Goal: Book appointment/travel/reservation

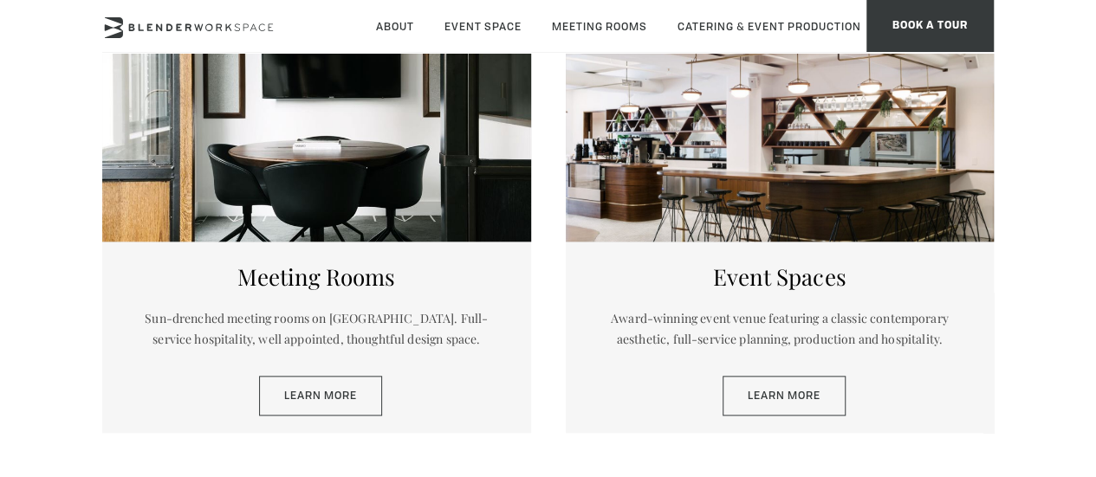
scroll to position [760, 0]
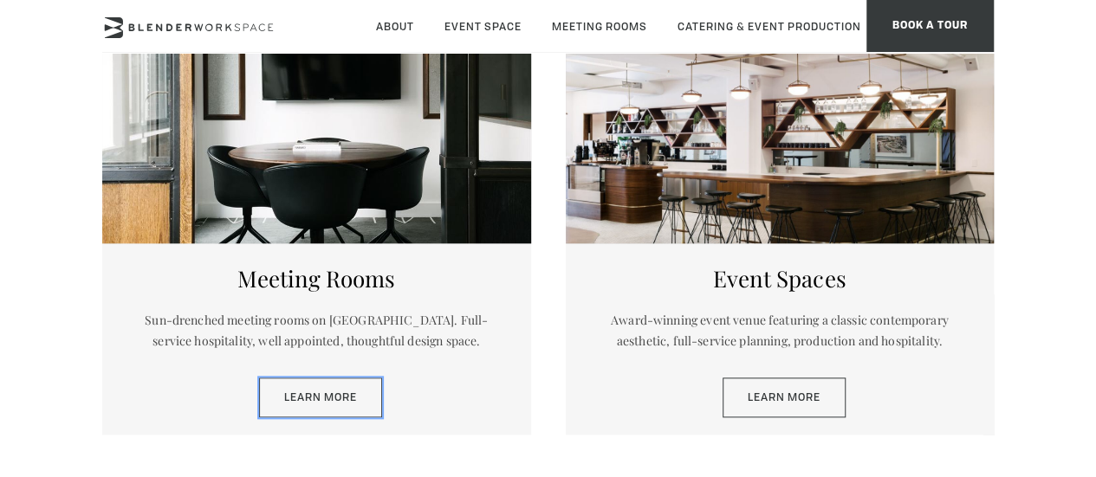
click at [338, 403] on link "Learn More" at bounding box center [320, 398] width 123 height 40
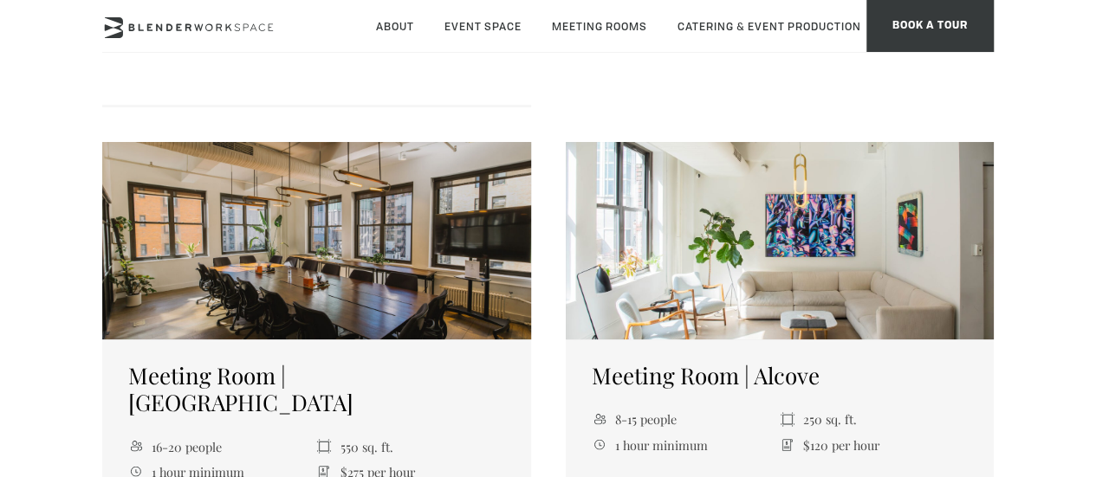
scroll to position [1495, 0]
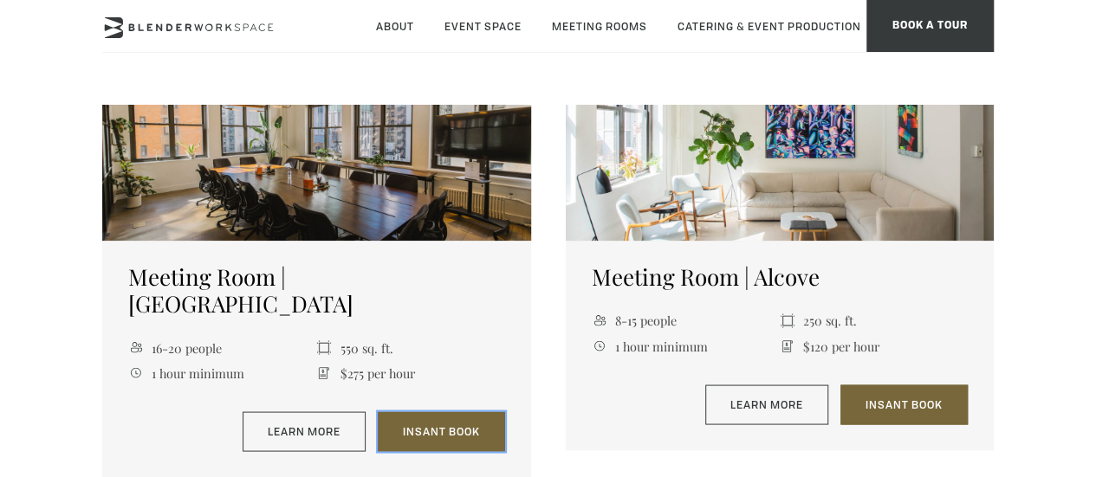
click at [429, 412] on link "Insant Book" at bounding box center [441, 432] width 127 height 40
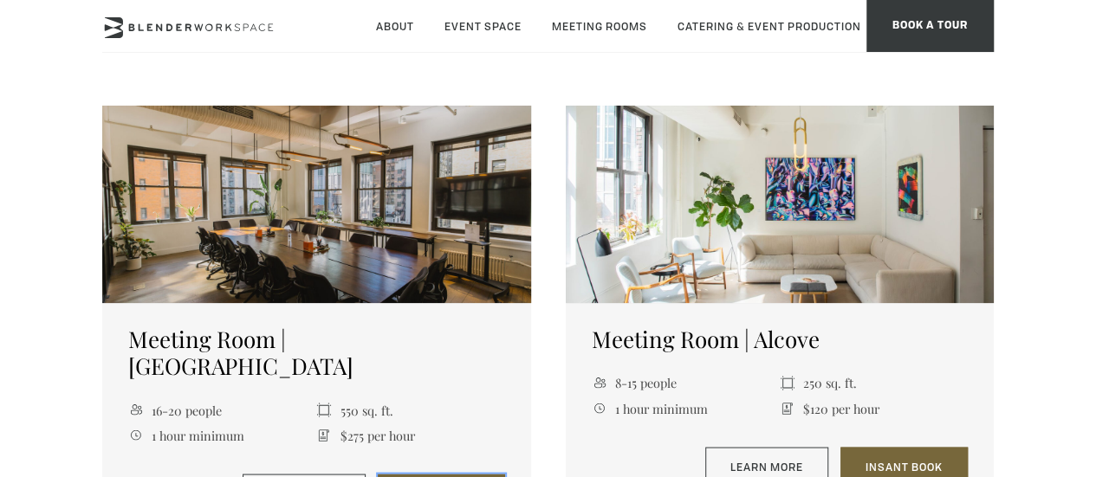
scroll to position [1431, 0]
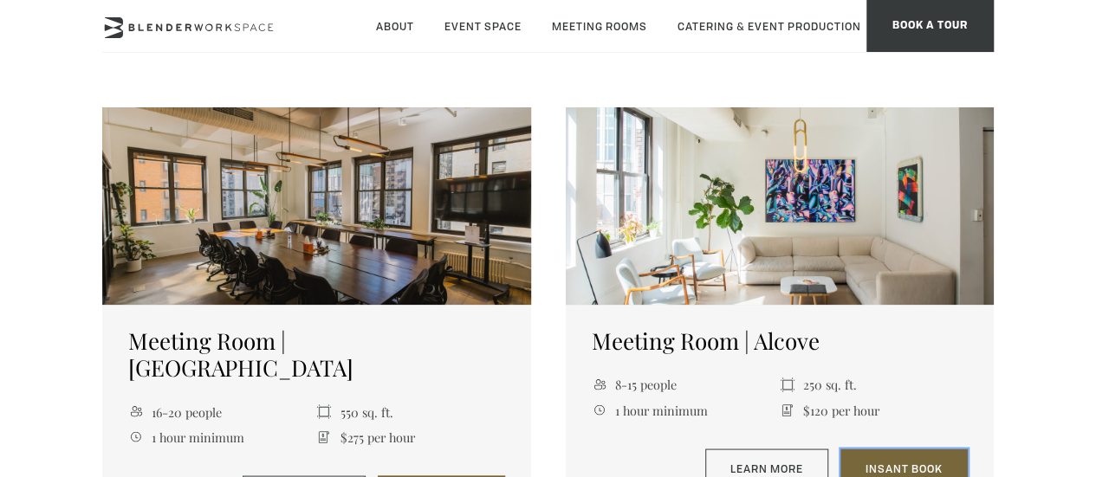
click at [887, 449] on link "Insant Book" at bounding box center [903, 469] width 127 height 40
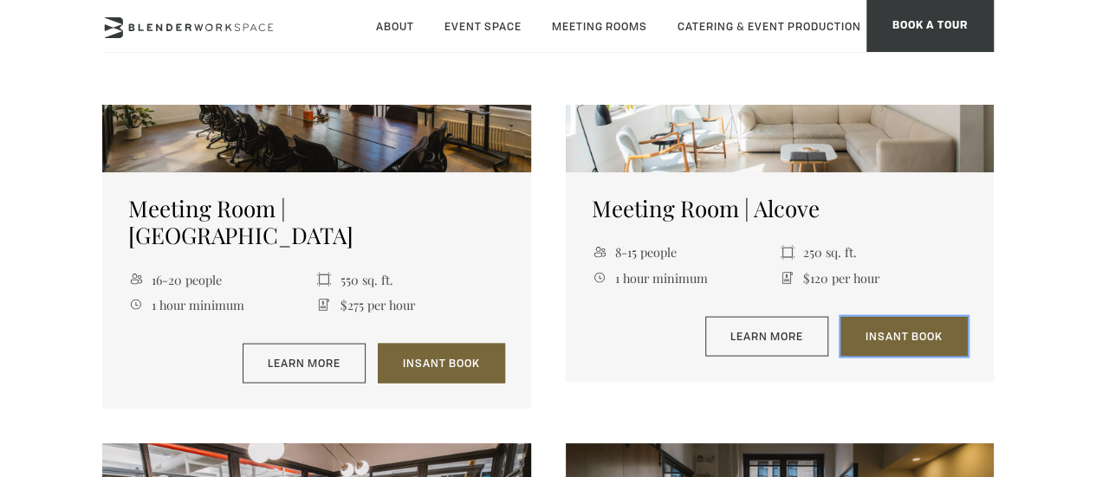
scroll to position [1568, 0]
